Goal: Obtain resource: Obtain resource

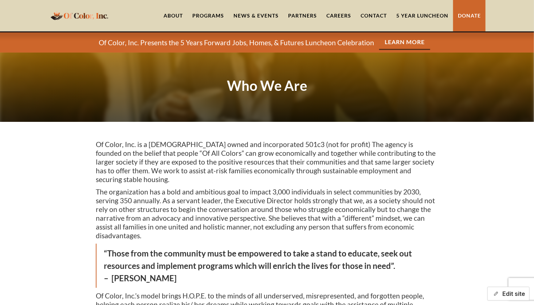
click at [511, 295] on button "Edit site" at bounding box center [509, 293] width 42 height 14
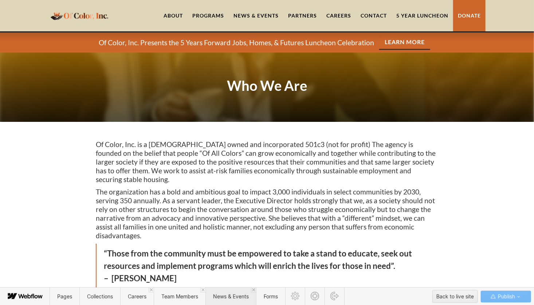
click at [237, 299] on span "News & Events" at bounding box center [231, 296] width 51 height 18
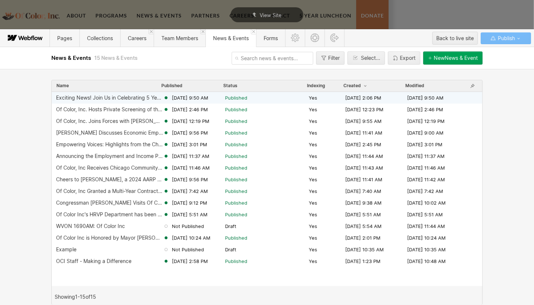
click at [124, 101] on div "Exciting News! Join Us in Celebrating 5 Years of Impact. Aug 19, 2025 9:50 AM P…" at bounding box center [267, 98] width 431 height 12
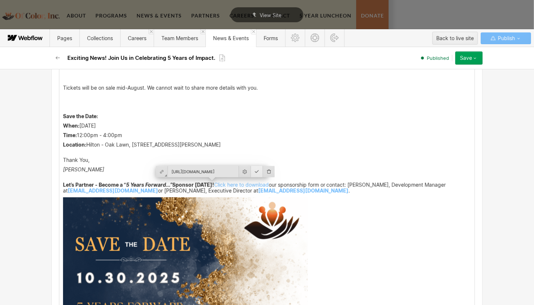
scroll to position [270, 0]
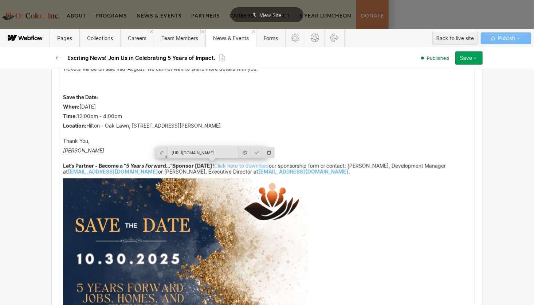
drag, startPoint x: 212, startPoint y: 155, endPoint x: 270, endPoint y: 165, distance: 58.8
click at [270, 165] on p "Let’s Partner - Become a “ 5 Years Forward...” Sponsor Today! Click here to dow…" at bounding box center [267, 169] width 408 height 12
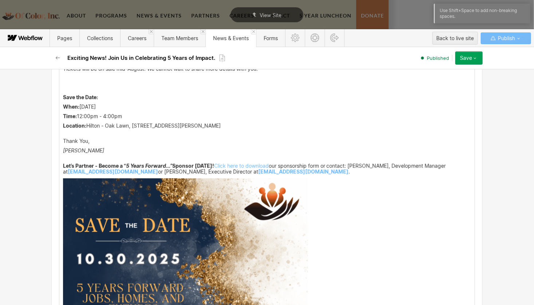
click at [178, 165] on strong "Let’s Partner - Become a “ 5 Years Forward...” Sponsor Today!" at bounding box center [138, 166] width 151 height 6
drag, startPoint x: 173, startPoint y: 164, endPoint x: 192, endPoint y: 167, distance: 19.1
click at [192, 167] on strong "Let’s Partner - Become a “ 5 Years Forward...” Sponsor Today!" at bounding box center [138, 166] width 151 height 6
click at [181, 165] on strong "Let’s Partner - Become a “ 5 Years Forward...” Sponsor Today!" at bounding box center [138, 166] width 151 height 6
click at [324, 133] on p "Location: Hilton - Oak Lawn, 9333 S. Cicero Ave., Oak Lawn IL, 60453 ‍" at bounding box center [267, 129] width 408 height 12
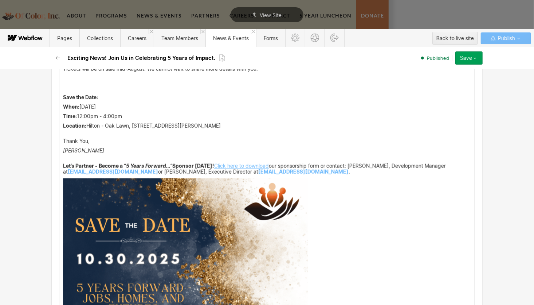
click at [250, 164] on link "Click here to download" at bounding box center [241, 166] width 55 height 6
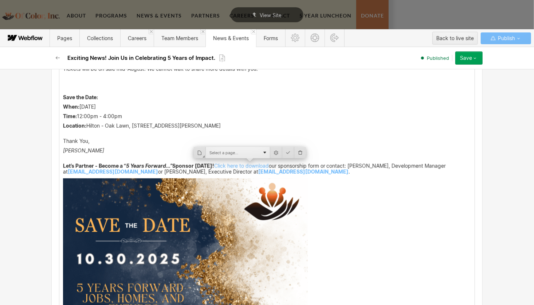
drag, startPoint x: 269, startPoint y: 153, endPoint x: 264, endPoint y: 153, distance: 5.2
click at [264, 153] on div "Select a page..." at bounding box center [250, 152] width 112 height 11
click at [264, 153] on div "Select a page..." at bounding box center [238, 152] width 64 height 11
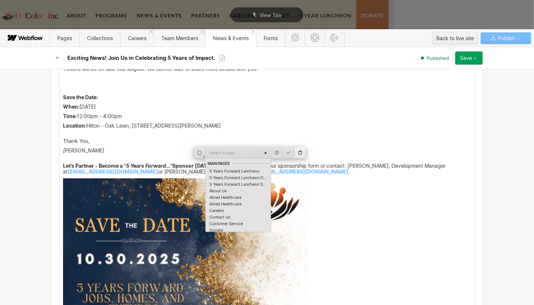
click at [301, 153] on div at bounding box center [300, 152] width 12 height 11
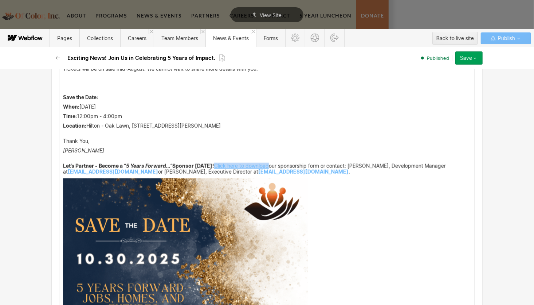
drag, startPoint x: 212, startPoint y: 164, endPoint x: 267, endPoint y: 165, distance: 55.0
click at [267, 165] on p "Let’s Partner - Become a “ 5 Years Forward...” Sponsor Today! Click here to dow…" at bounding box center [267, 169] width 408 height 12
click at [254, 163] on link "Click here to download" at bounding box center [241, 166] width 55 height 6
drag, startPoint x: 268, startPoint y: 164, endPoint x: 213, endPoint y: 165, distance: 55.0
click at [213, 165] on p "Let’s Partner - Become a “ 5 Years Forward...” Sponsor Today! Click here to dow…" at bounding box center [267, 169] width 408 height 12
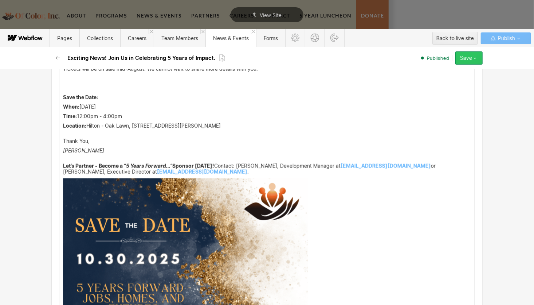
click at [476, 58] on icon "button" at bounding box center [475, 58] width 6 height 6
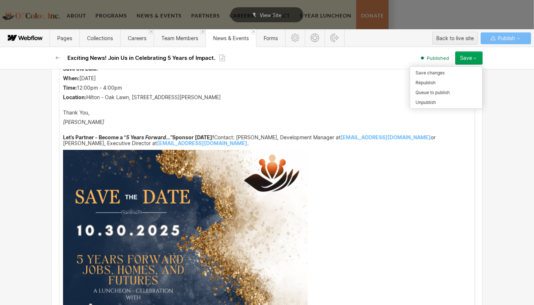
scroll to position [251, 0]
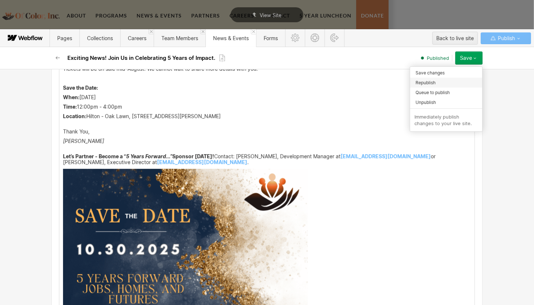
click at [432, 82] on span "Republish" at bounding box center [426, 82] width 20 height 7
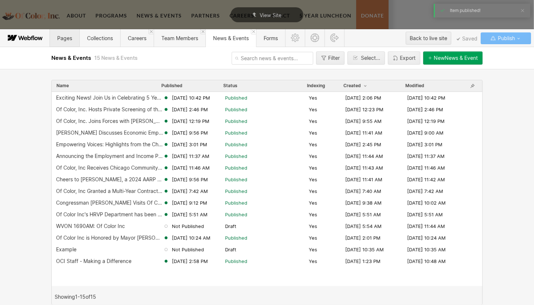
click at [63, 39] on span "Pages" at bounding box center [64, 38] width 15 height 6
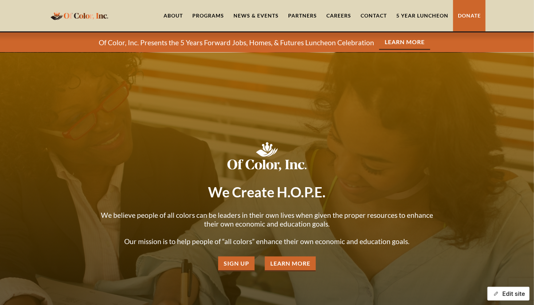
click at [513, 294] on button "Edit site" at bounding box center [509, 293] width 42 height 14
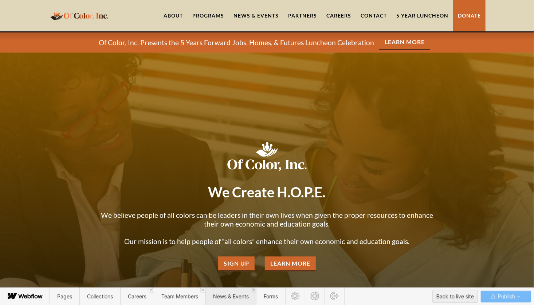
click at [229, 296] on span "News & Events" at bounding box center [231, 296] width 36 height 6
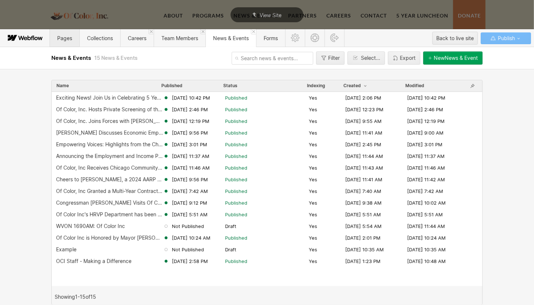
click at [66, 36] on span "Pages" at bounding box center [64, 38] width 15 height 6
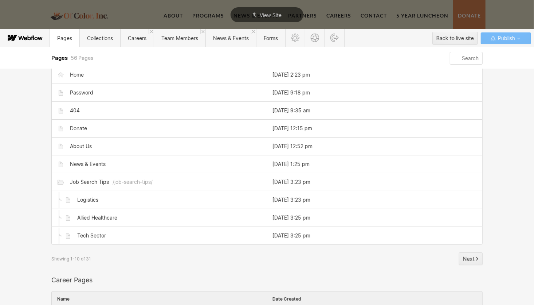
scroll to position [58, 0]
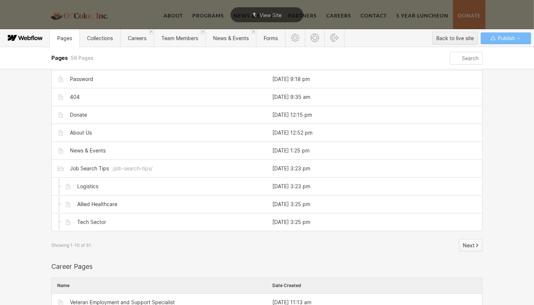
click at [470, 242] on span "Next" at bounding box center [469, 245] width 12 height 11
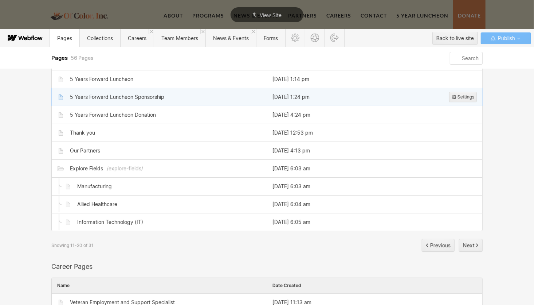
click at [129, 97] on div "5 Years Forward Luncheon Sponsorship" at bounding box center [117, 97] width 94 height 6
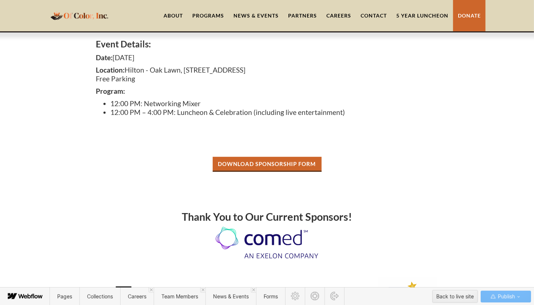
scroll to position [160, 0]
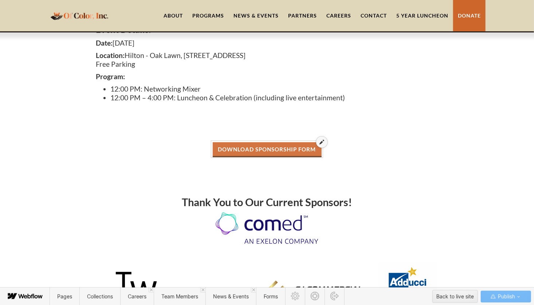
click at [320, 141] on icon at bounding box center [322, 141] width 5 height 5
click at [295, 155] on link "Download Sponsorship Form" at bounding box center [267, 149] width 109 height 15
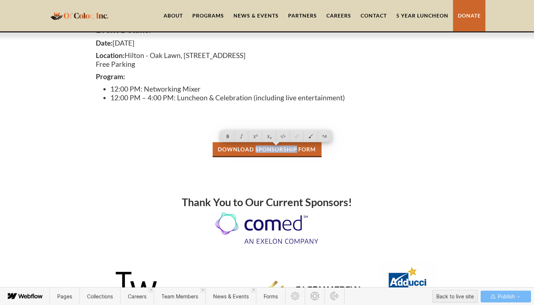
click at [295, 155] on link "Download Sponsorship Form" at bounding box center [267, 149] width 109 height 15
click at [313, 137] on div at bounding box center [311, 135] width 14 height 11
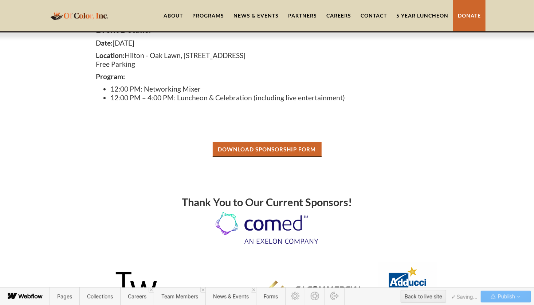
click at [338, 145] on div "Download Sponsorship Form" at bounding box center [267, 149] width 343 height 15
click at [501, 296] on span "Publish" at bounding box center [506, 296] width 19 height 11
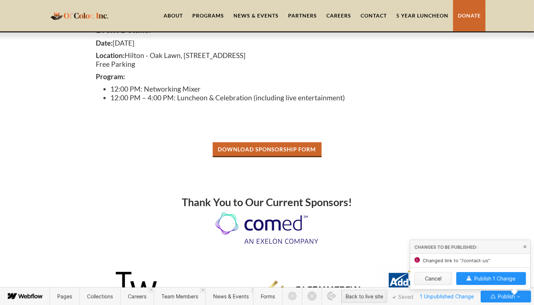
click at [444, 283] on button "Cancel" at bounding box center [434, 278] width 38 height 13
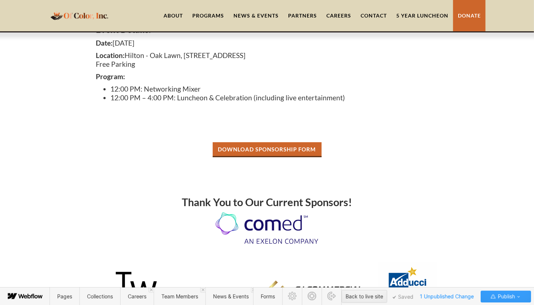
click at [521, 298] on icon "button" at bounding box center [519, 296] width 6 height 6
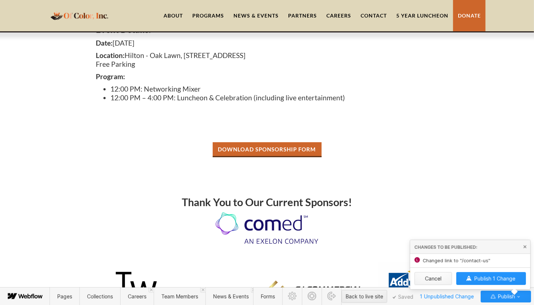
click at [441, 278] on button "Cancel" at bounding box center [434, 278] width 38 height 13
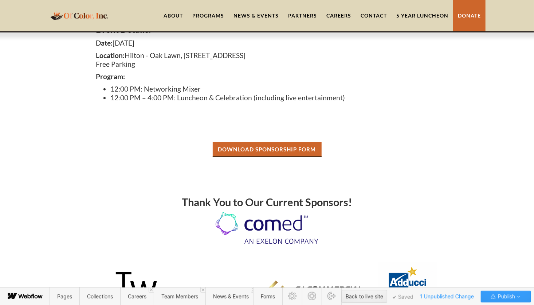
click at [519, 297] on icon "button" at bounding box center [519, 296] width 6 height 6
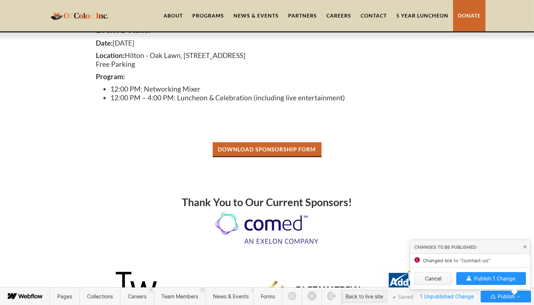
click at [442, 279] on button "Cancel" at bounding box center [434, 278] width 38 height 13
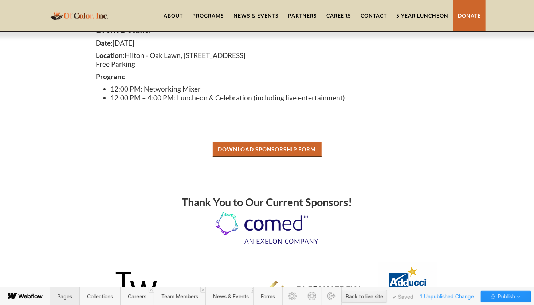
click at [66, 295] on span "Pages" at bounding box center [64, 296] width 15 height 6
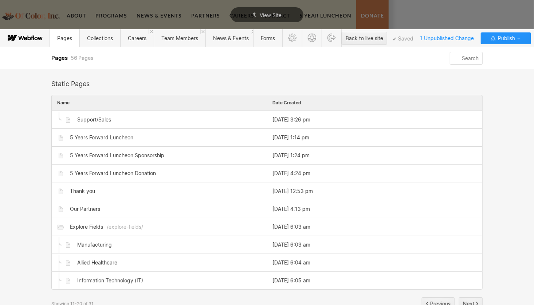
scroll to position [0, 0]
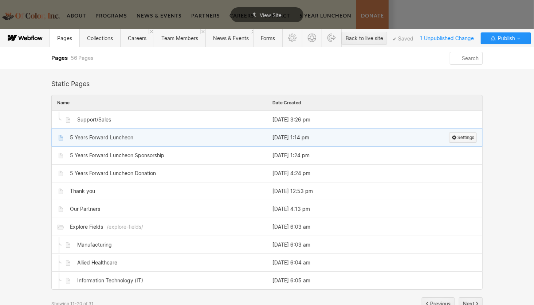
click at [458, 138] on span "Settings" at bounding box center [466, 137] width 17 height 9
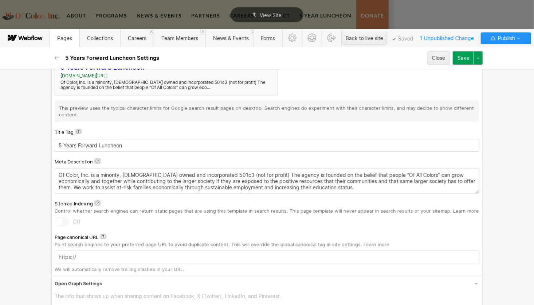
scroll to position [46, 0]
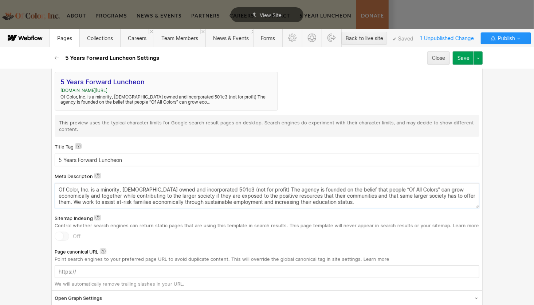
click at [330, 201] on textarea "Of Color, Inc. is a minority, female owned and incorporated 501c3 (not for prof…" at bounding box center [267, 195] width 425 height 25
click at [476, 205] on textarea "Of Color, Inc. is a minority, female owned and incorporated 501c3 (not for prof…" at bounding box center [267, 195] width 425 height 25
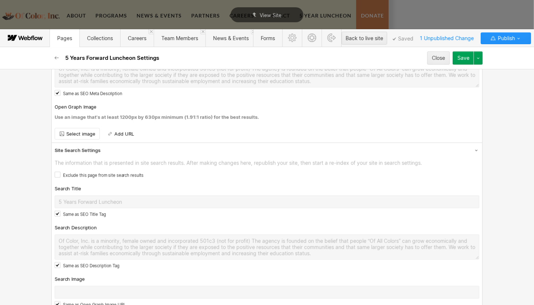
scroll to position [420, 0]
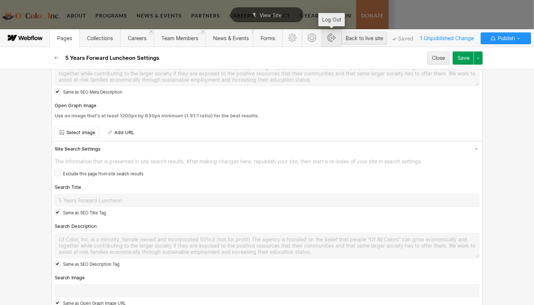
click at [336, 39] on icon at bounding box center [332, 38] width 8 height 8
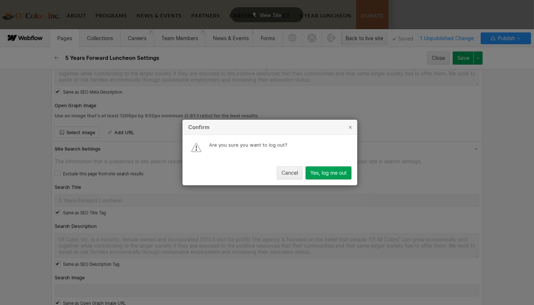
click at [333, 172] on div "Yes, log me out" at bounding box center [329, 173] width 36 height 6
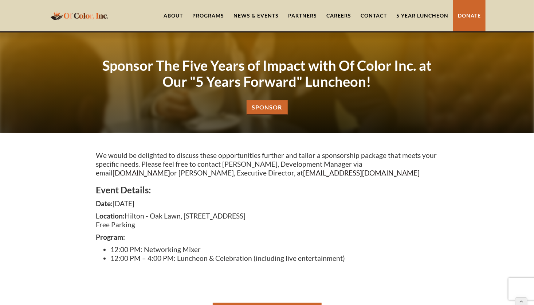
click at [258, 13] on link "News & Events" at bounding box center [256, 15] width 55 height 31
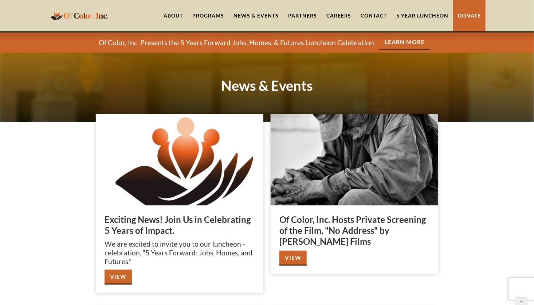
click at [116, 278] on link "View" at bounding box center [118, 276] width 27 height 15
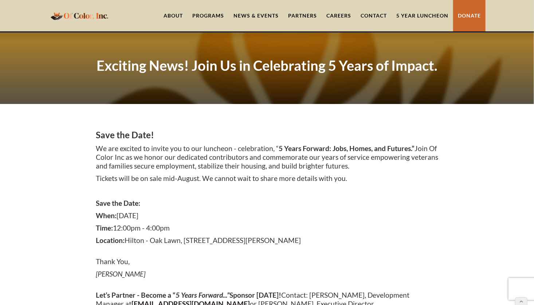
click at [249, 17] on link "News & Events" at bounding box center [256, 15] width 55 height 31
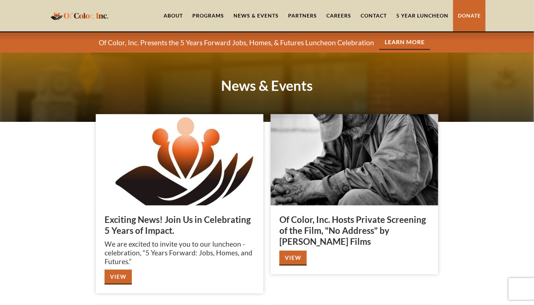
click at [117, 280] on link "View" at bounding box center [118, 276] width 27 height 15
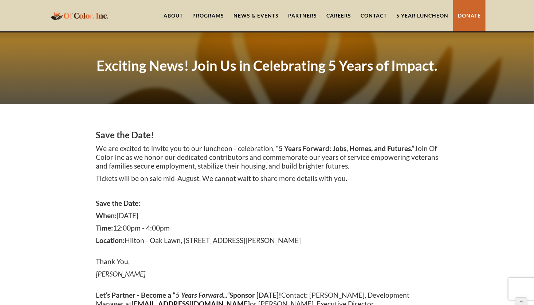
click at [410, 16] on link "5 Year Luncheon" at bounding box center [423, 15] width 62 height 31
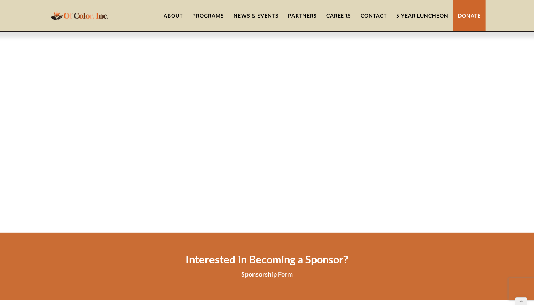
scroll to position [1314, 0]
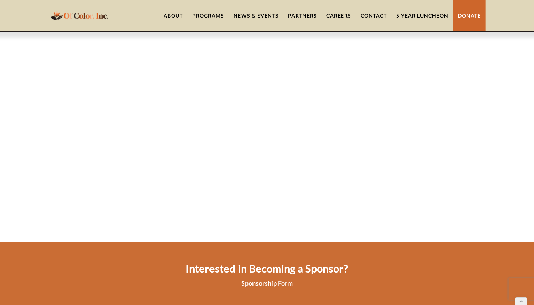
click at [269, 279] on link "Sponsorship Form" at bounding box center [267, 283] width 52 height 8
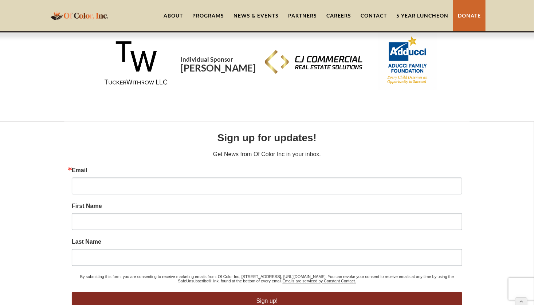
scroll to position [394, 0]
